Goal: Task Accomplishment & Management: Manage account settings

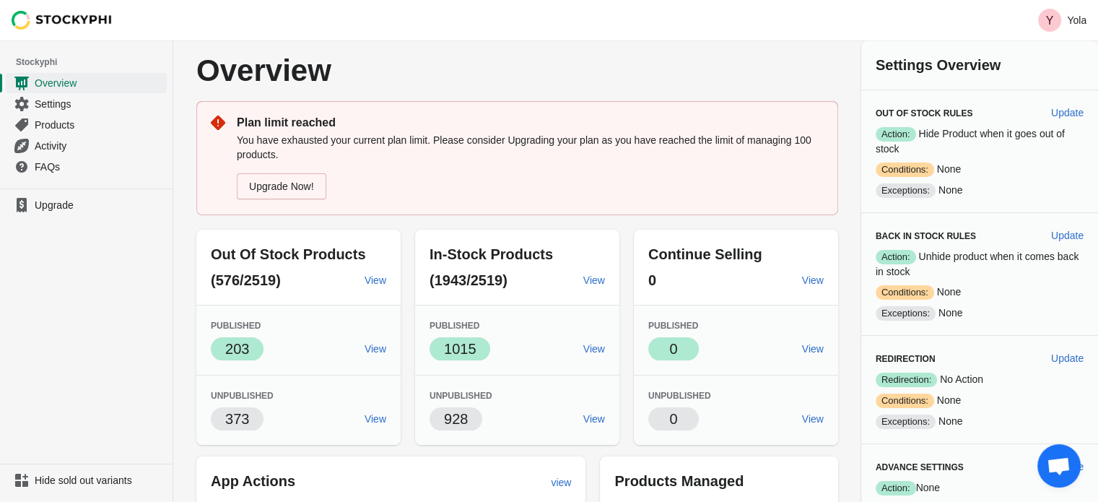
click at [0, 269] on ul "Upgrade" at bounding box center [86, 325] width 173 height 275
click at [84, 201] on span "Upgrade" at bounding box center [99, 205] width 129 height 14
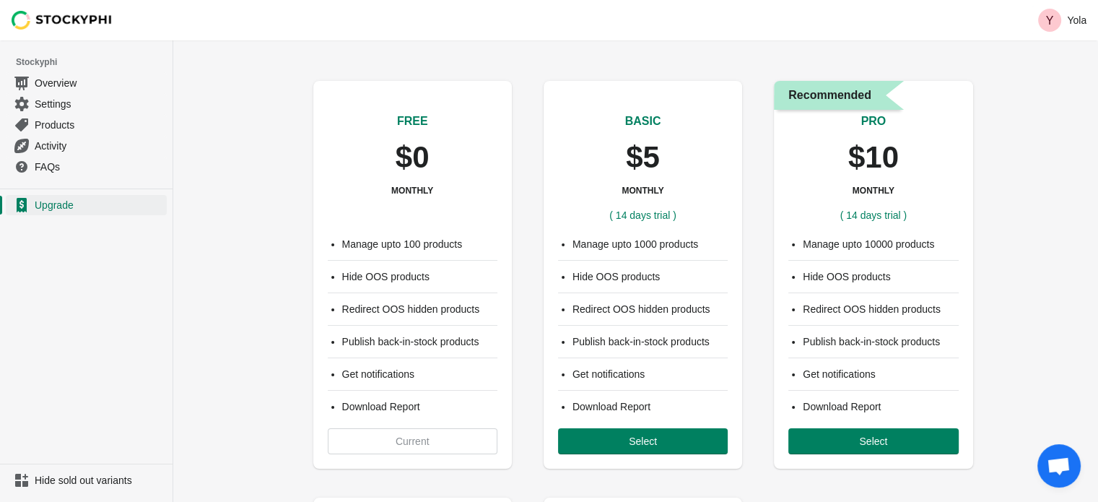
click at [1012, 312] on div "FREE $0 MONTHLY ( 14 days trial ) Manage upto 100 products Hide OOS products Re…" at bounding box center [635, 473] width 925 height 836
drag, startPoint x: 84, startPoint y: 81, endPoint x: 84, endPoint y: 92, distance: 10.8
click at [84, 81] on span "Overview" at bounding box center [99, 83] width 129 height 14
